Goal: Task Accomplishment & Management: Manage account settings

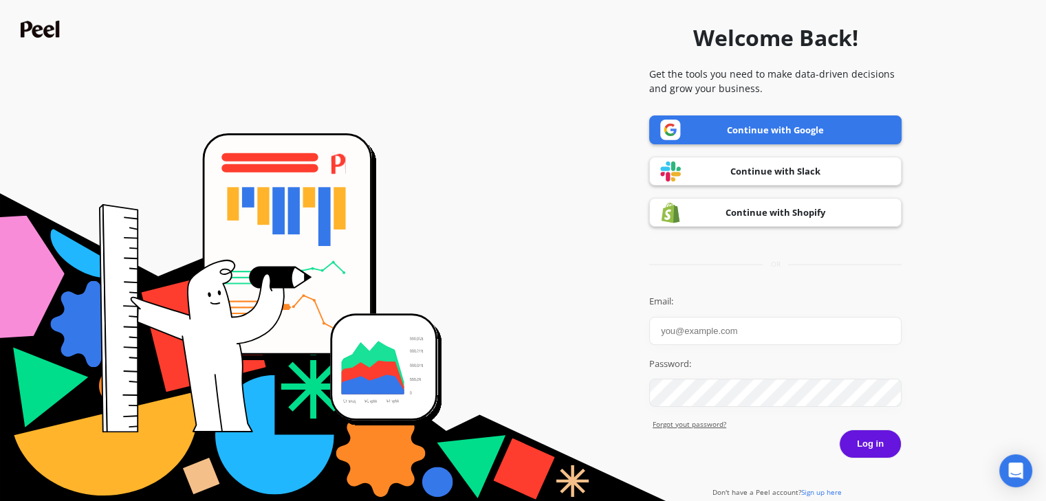
type input "Nazanin Gharib"
click at [864, 447] on button "Log in" at bounding box center [870, 444] width 63 height 29
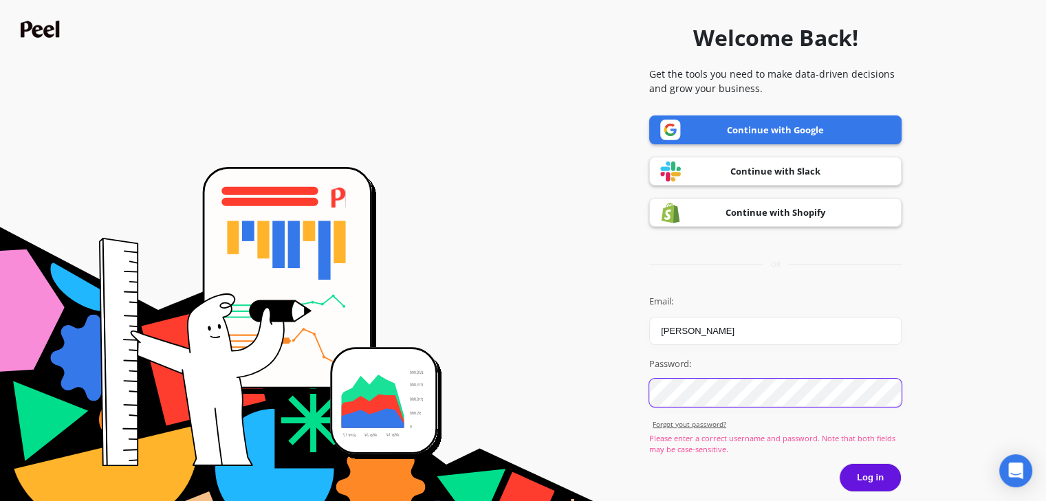
click at [631, 385] on form "Welcome Back! Get the tools you need to make data-driven decisions and grow you…" at bounding box center [523, 270] width 1032 height 526
click at [987, 302] on form "Welcome Back! Get the tools you need to make data-driven decisions and grow you…" at bounding box center [523, 270] width 1032 height 526
click at [871, 477] on button "Log in" at bounding box center [870, 477] width 63 height 29
click at [707, 423] on link "Forgot yout password?" at bounding box center [777, 424] width 249 height 10
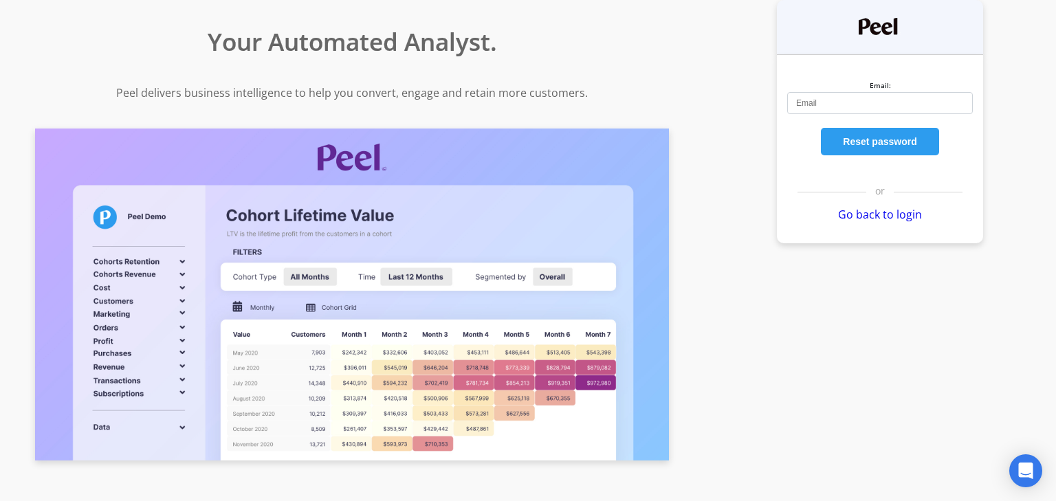
click at [826, 112] on input "Email:" at bounding box center [880, 103] width 186 height 22
type input "nazanin@volcanicacoffee.com"
click at [864, 140] on button "Reset password" at bounding box center [880, 142] width 118 height 28
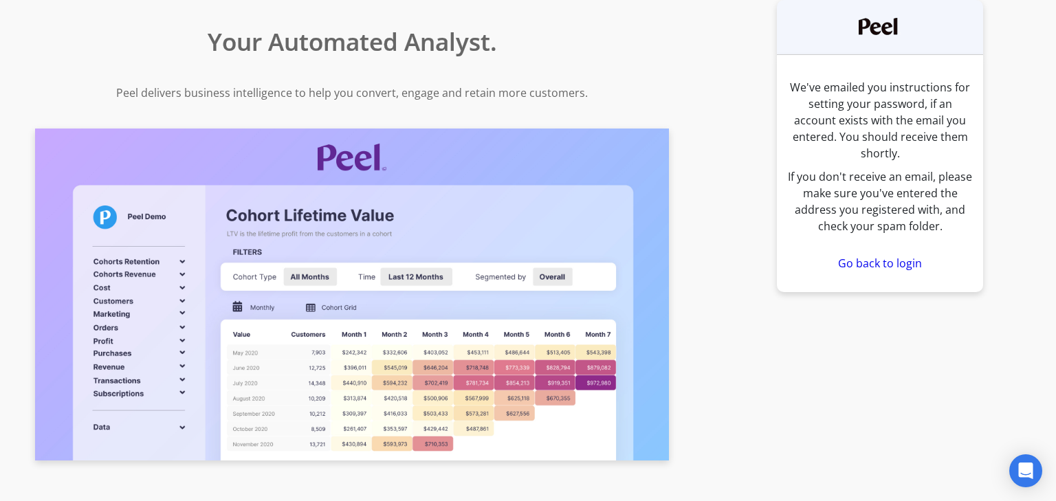
click at [900, 256] on link "Go back to login" at bounding box center [880, 263] width 84 height 15
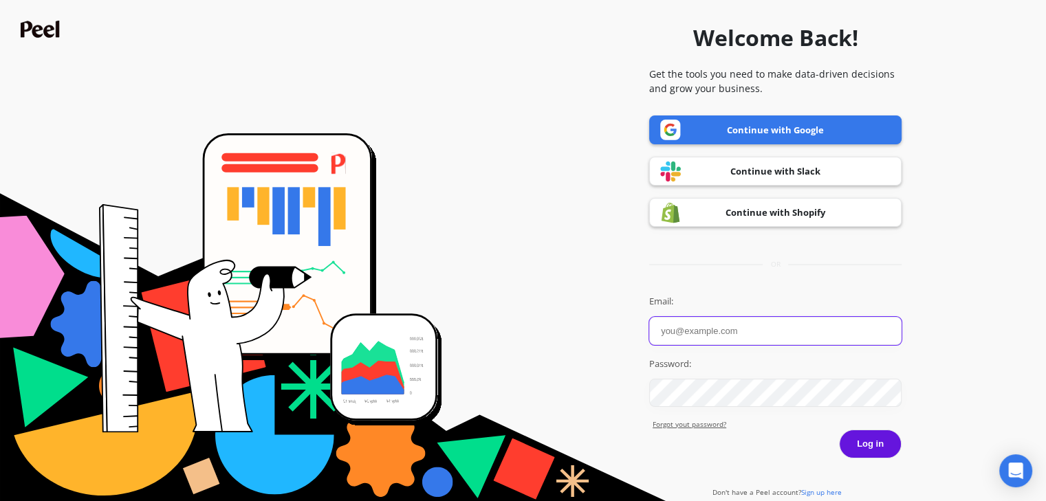
type input "[PERSON_NAME]"
click at [875, 448] on button "Log in" at bounding box center [870, 444] width 63 height 29
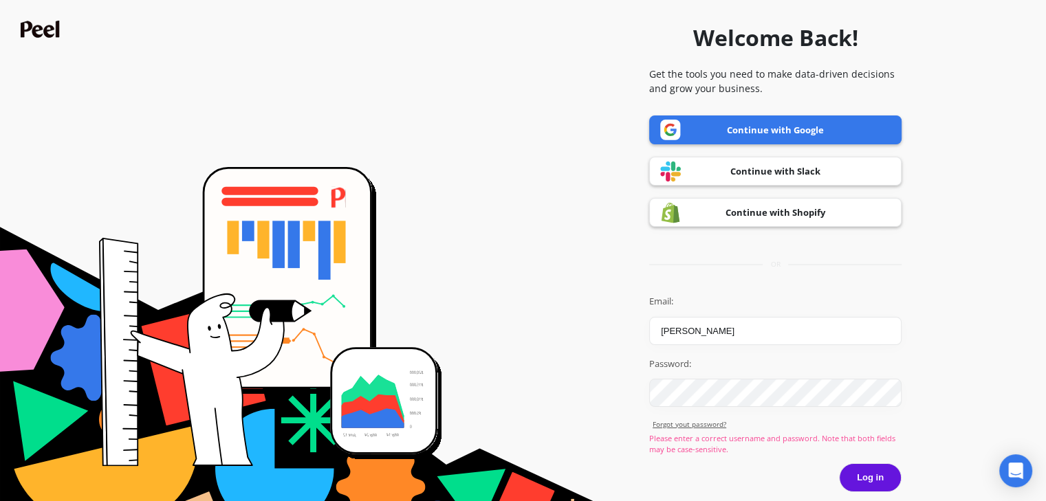
click at [703, 419] on link "Forgot yout password?" at bounding box center [777, 424] width 249 height 10
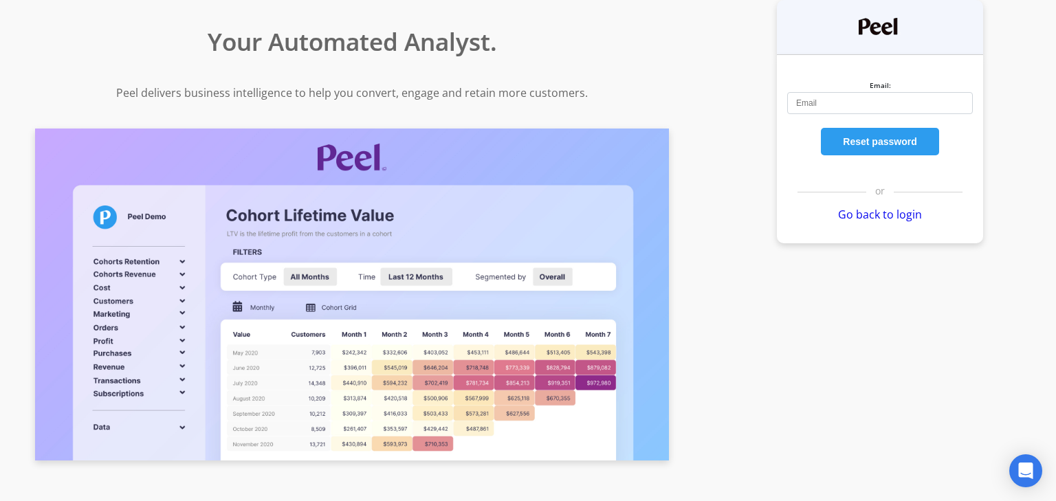
click at [853, 97] on input "Email:" at bounding box center [880, 103] width 186 height 22
type input "[EMAIL_ADDRESS][DOMAIN_NAME]"
click at [890, 142] on button "Reset password" at bounding box center [880, 142] width 118 height 28
